Goal: Task Accomplishment & Management: Manage account settings

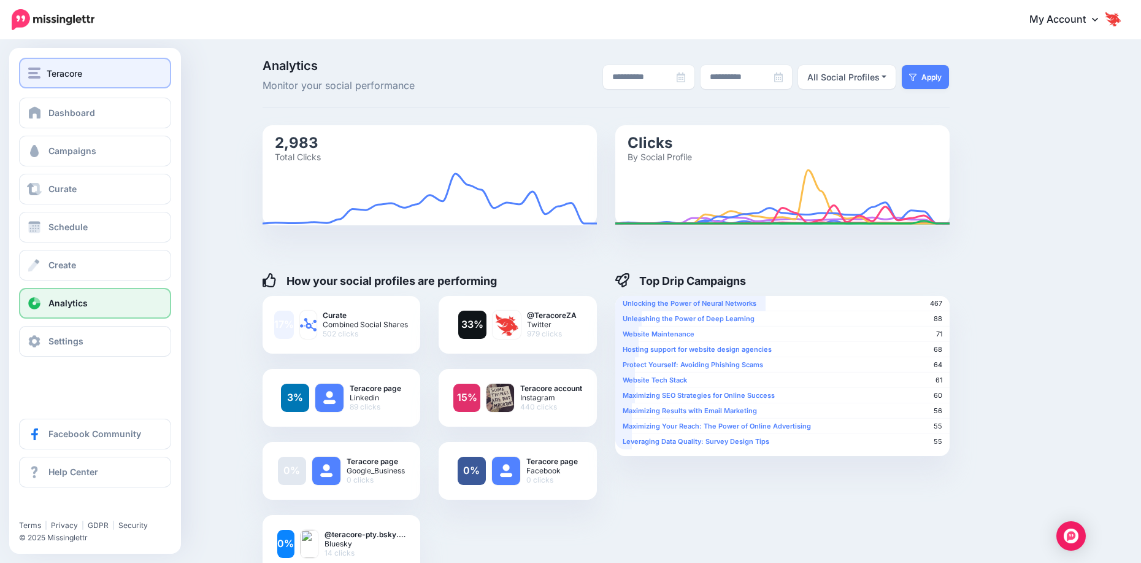
click at [48, 77] on span "Teracore" at bounding box center [65, 73] width 36 height 14
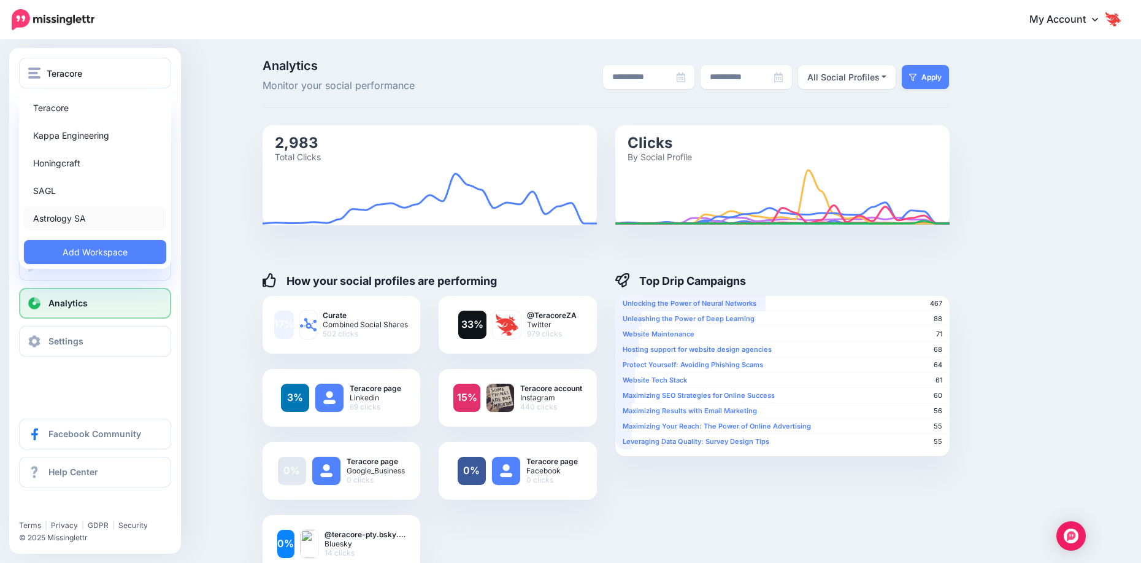
click at [58, 216] on link "Astrology SA" at bounding box center [95, 218] width 142 height 24
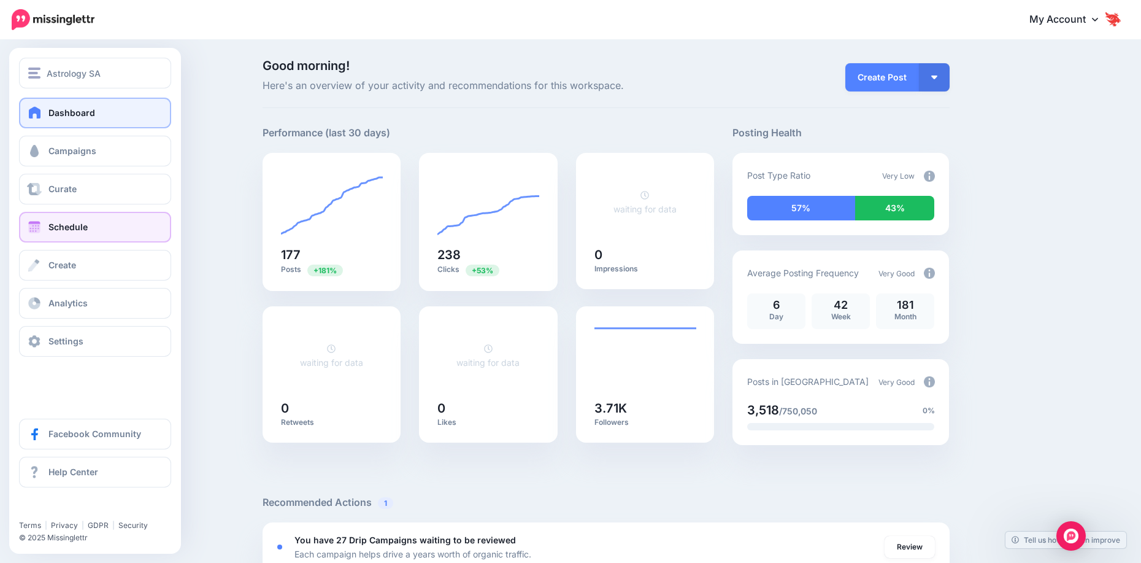
click at [67, 236] on link "Schedule" at bounding box center [95, 227] width 152 height 31
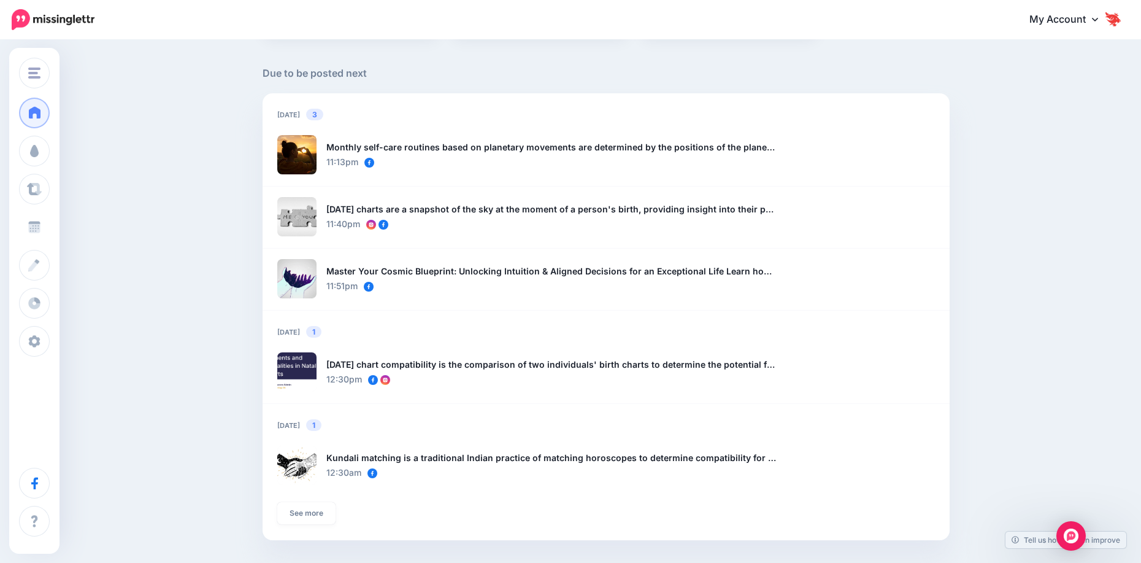
scroll to position [904, 0]
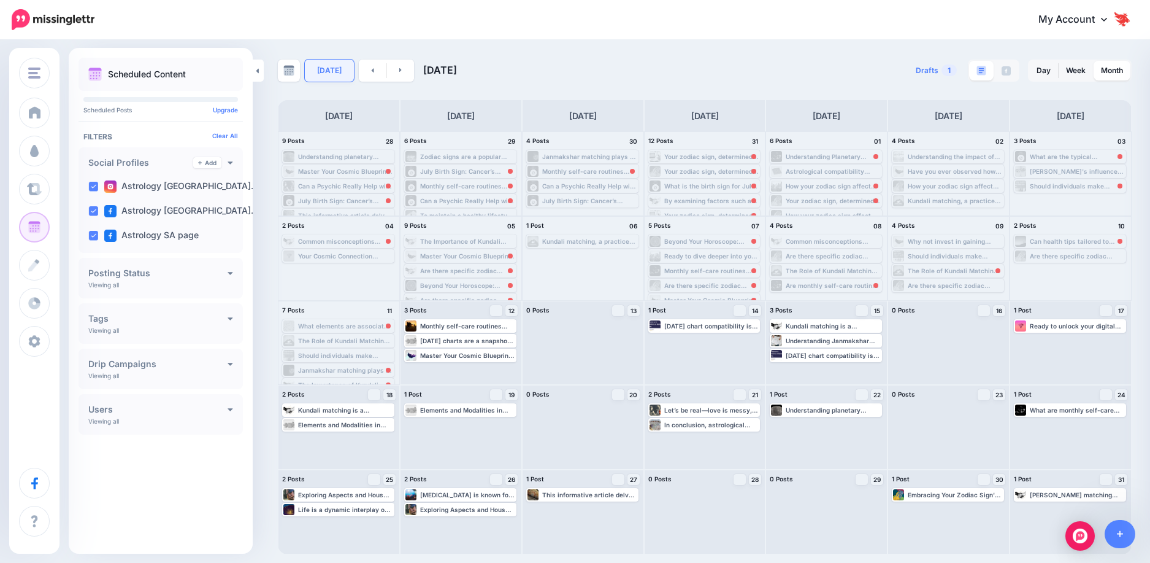
click at [328, 75] on link "[DATE]" at bounding box center [329, 71] width 49 height 22
click at [1036, 72] on link "Day" at bounding box center [1044, 71] width 29 height 20
